Goal: Task Accomplishment & Management: Use online tool/utility

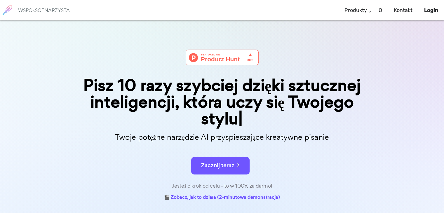
scroll to position [29, 0]
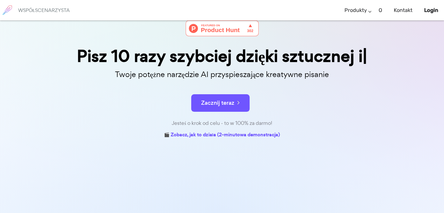
click at [221, 121] on font "Jesteś o krok od celu - to w 100% za darmo!" at bounding box center [222, 123] width 101 height 7
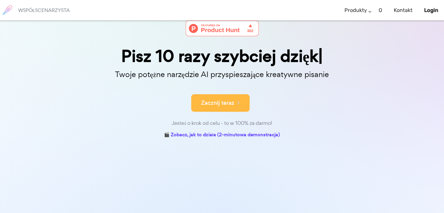
click at [220, 106] on font "Zacznij teraz" at bounding box center [217, 103] width 33 height 8
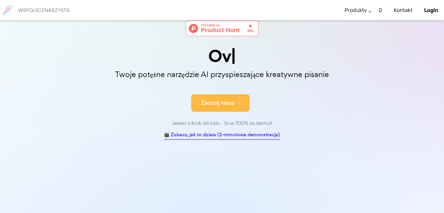
click at [229, 136] on font "🎬 Zobacz, jak to działa (2-minutowa demonstracja)" at bounding box center [222, 134] width 116 height 7
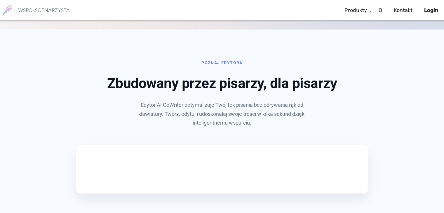
scroll to position [216, 0]
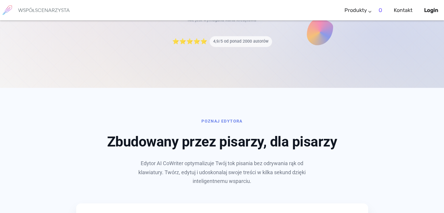
click at [373, 11] on li "O" at bounding box center [380, 10] width 15 height 17
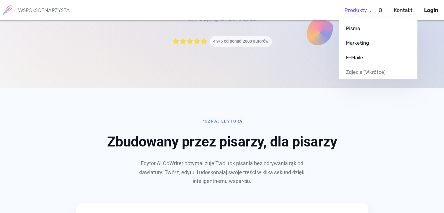
click at [367, 12] on link "Produkty" at bounding box center [356, 10] width 22 height 17
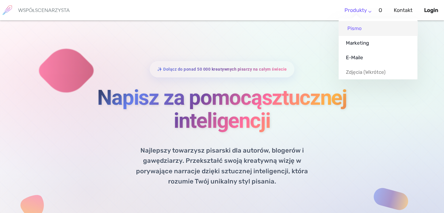
click at [360, 30] on font "Pismo" at bounding box center [355, 28] width 14 height 6
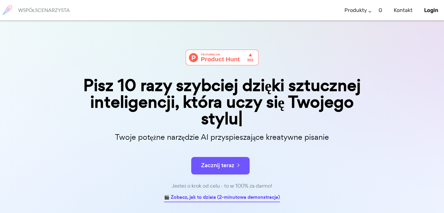
click at [210, 200] on font "🎬 Zobacz, jak to działa (2-minutowa demonstracja)" at bounding box center [222, 197] width 116 height 7
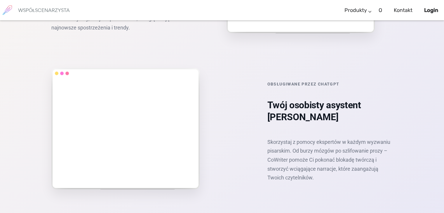
scroll to position [946, 0]
